Goal: Find specific page/section: Find specific page/section

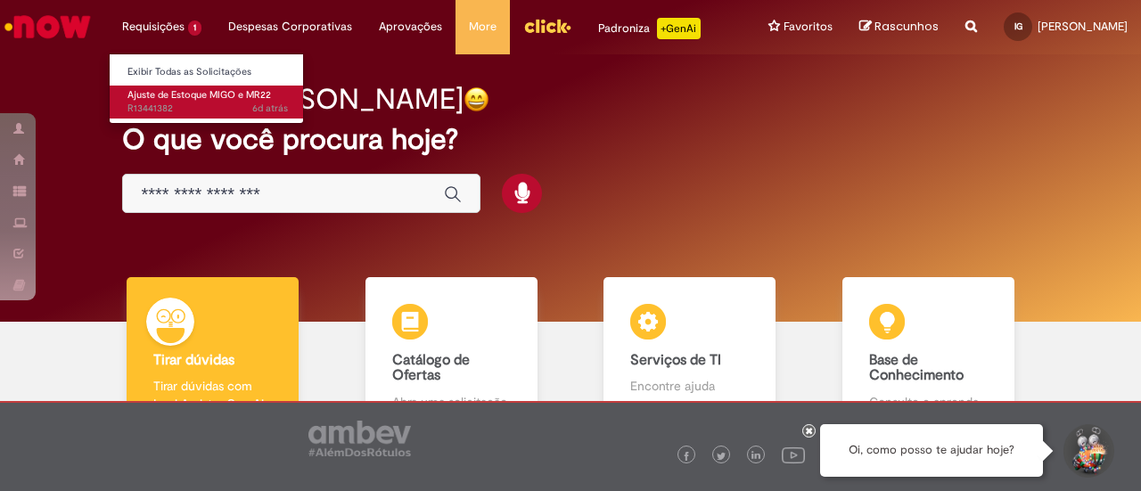
click at [166, 95] on span "Ajuste de Estoque MIGO e MR22" at bounding box center [199, 94] width 144 height 13
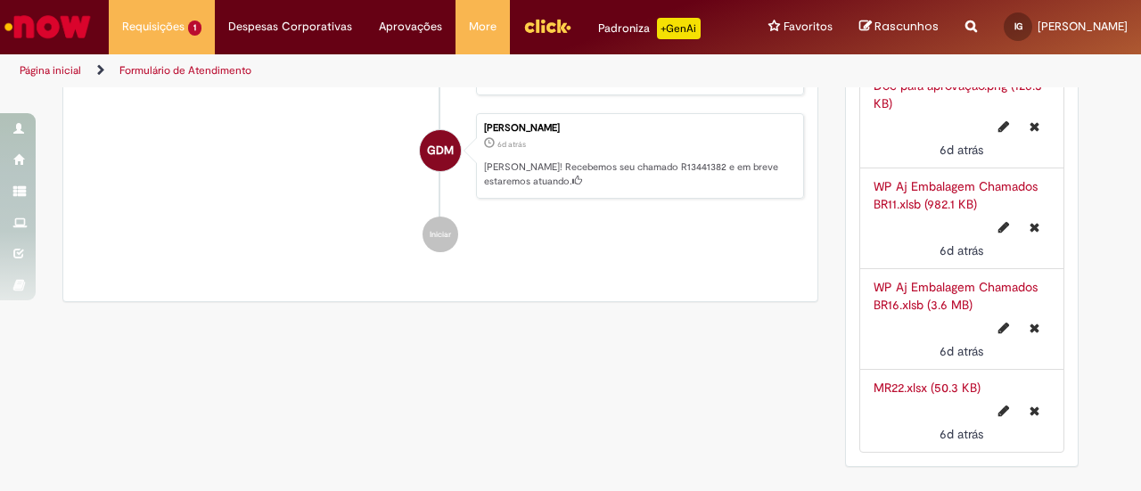
scroll to position [292, 0]
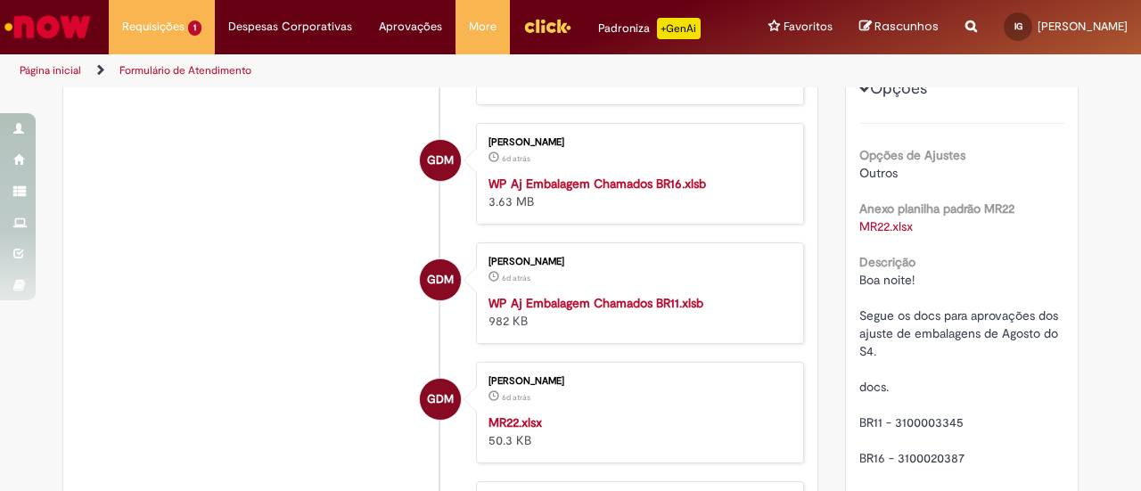
click at [43, 31] on img "Ir para a Homepage" at bounding box center [48, 27] width 92 height 36
